Goal: Check status: Check status

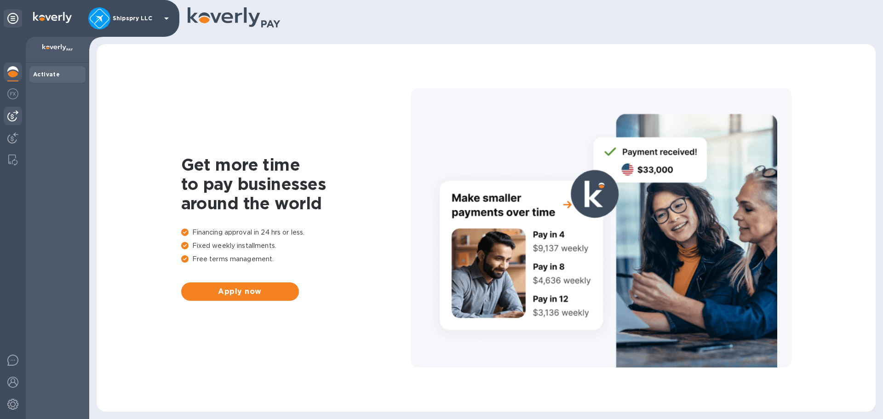
click at [11, 118] on img at bounding box center [12, 115] width 11 height 11
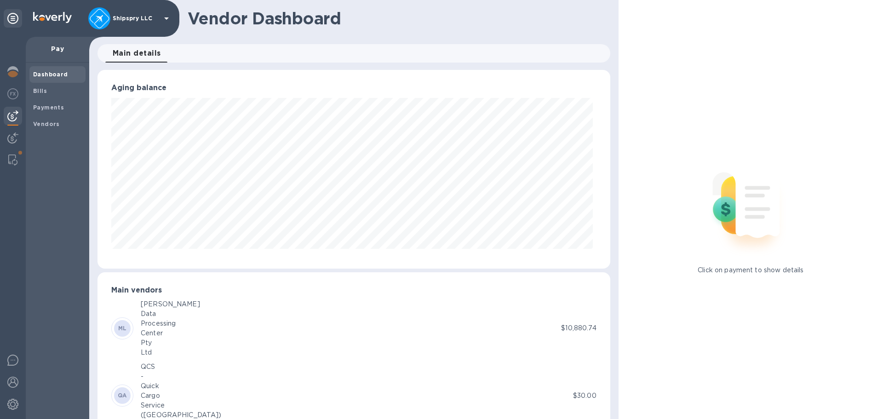
scroll to position [459954, 459644]
click at [65, 106] on span "Payments" at bounding box center [57, 107] width 49 height 9
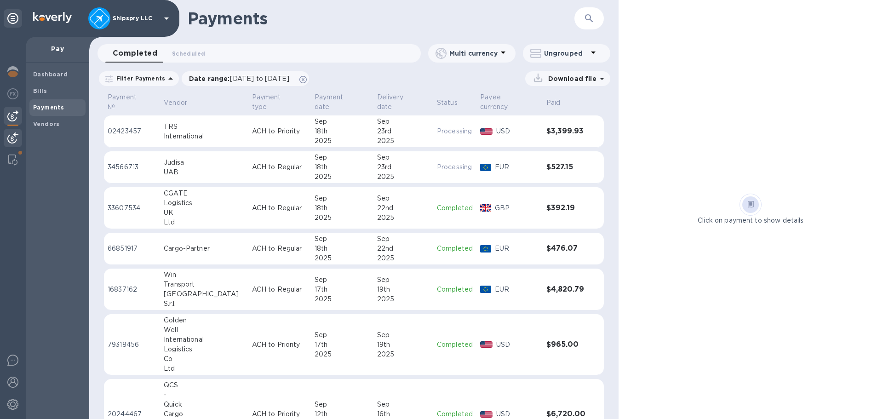
click at [8, 133] on img at bounding box center [12, 138] width 11 height 11
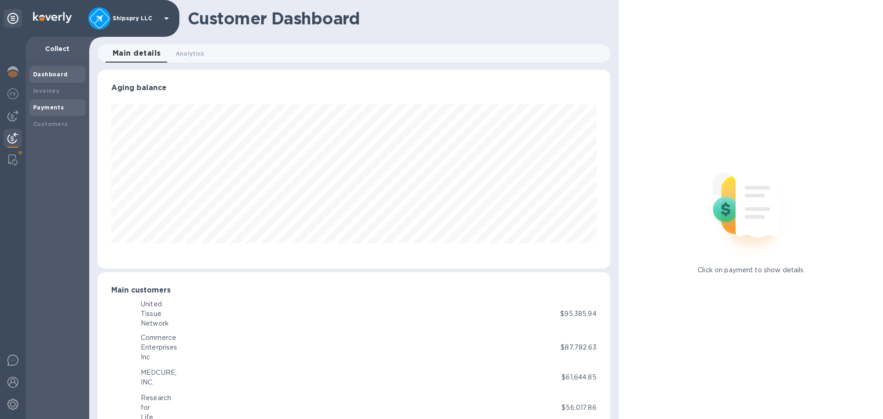
scroll to position [459954, 459644]
click at [52, 108] on b "Payments" at bounding box center [48, 107] width 31 height 7
